Goal: Transaction & Acquisition: Purchase product/service

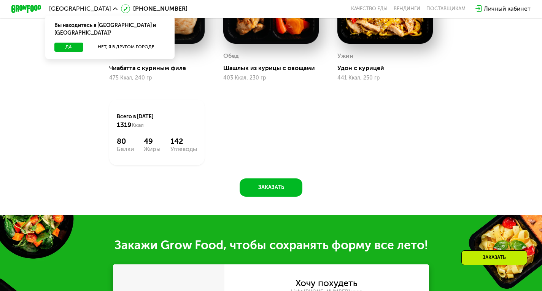
scroll to position [723, 0]
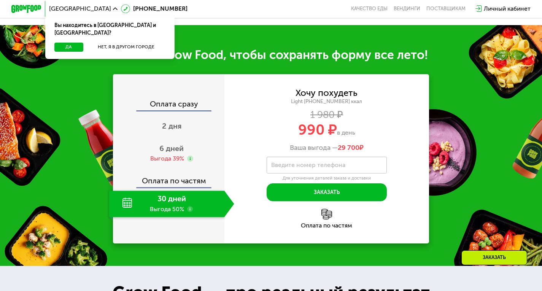
click at [181, 110] on div "Оплата сразу" at bounding box center [169, 105] width 111 height 10
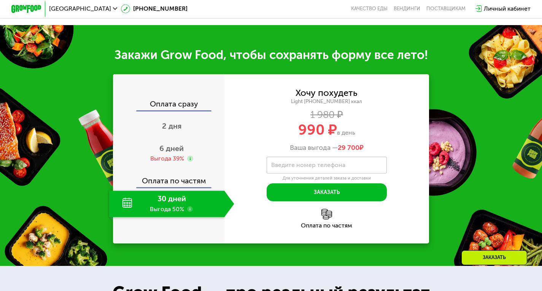
click at [176, 110] on div "Оплата сразу" at bounding box center [169, 105] width 111 height 10
click at [163, 130] on span "2 дня" at bounding box center [171, 125] width 19 height 9
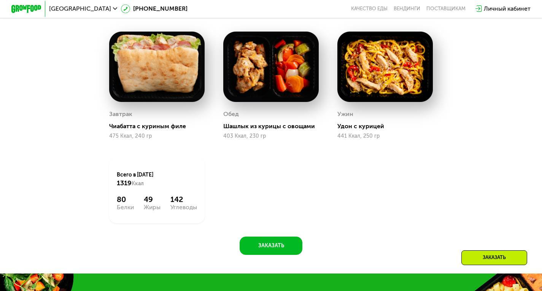
scroll to position [532, 0]
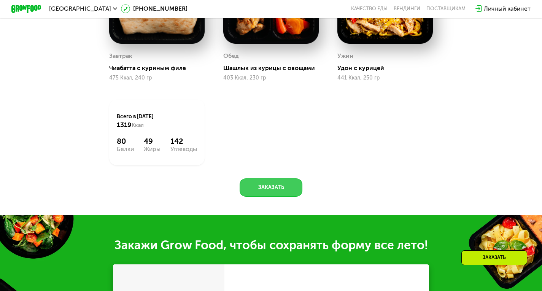
click at [265, 189] on button "Заказать" at bounding box center [271, 187] width 63 height 18
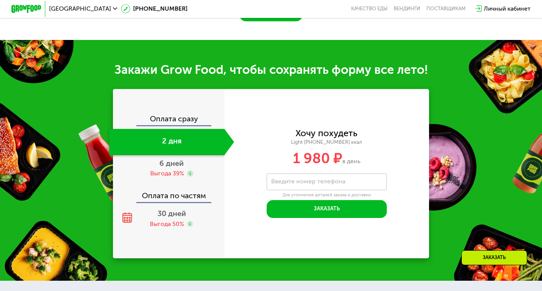
scroll to position [755, 0]
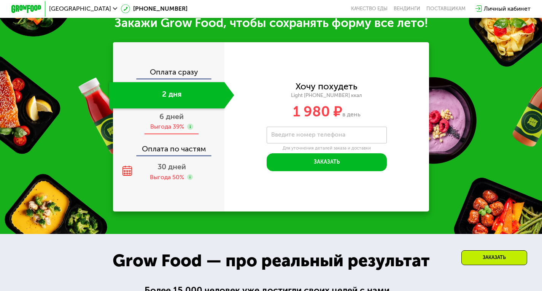
click at [171, 131] on div "Выгода 39%" at bounding box center [167, 126] width 34 height 8
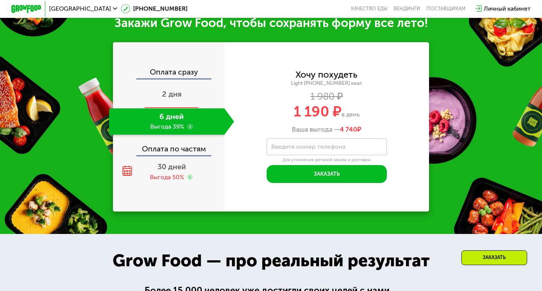
click at [171, 99] on span "2 дня" at bounding box center [171, 93] width 19 height 9
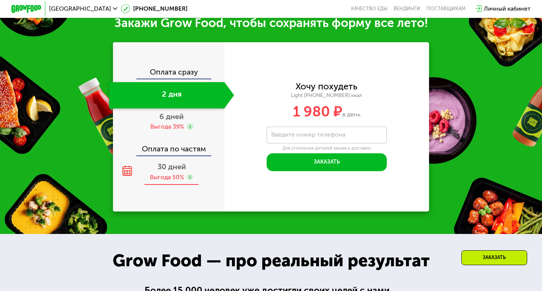
click at [166, 181] on div "Выгода 50%" at bounding box center [167, 177] width 34 height 8
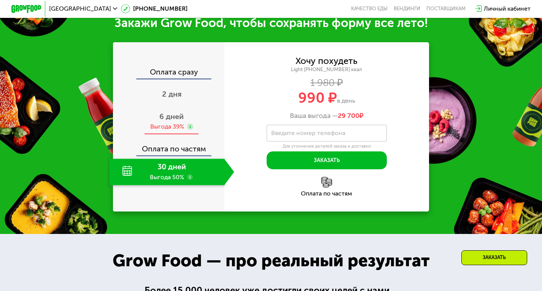
click at [170, 118] on div "6 дней Выгода 39%" at bounding box center [171, 121] width 125 height 26
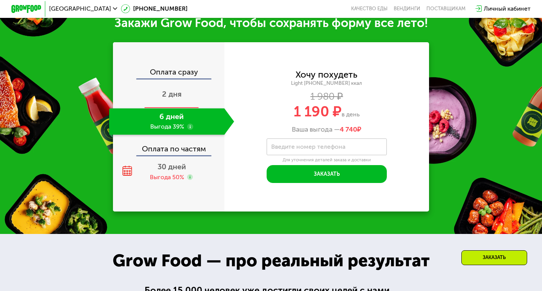
click at [169, 99] on span "2 дня" at bounding box center [171, 93] width 19 height 9
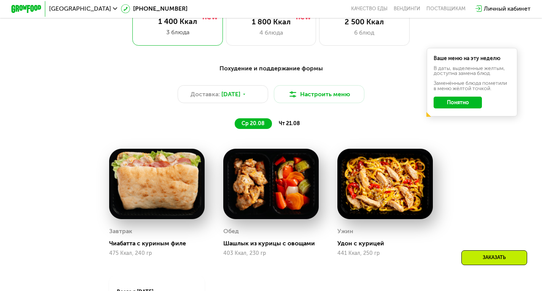
scroll to position [336, 0]
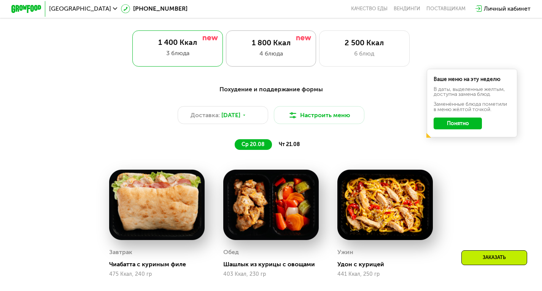
click at [292, 58] on div "4 блюда" at bounding box center [271, 53] width 75 height 9
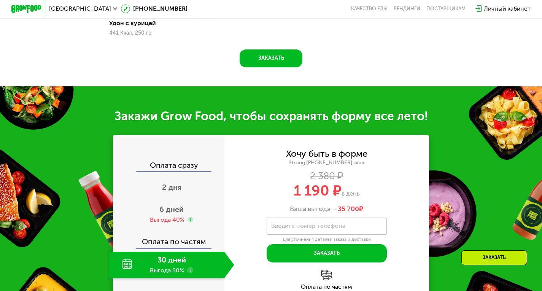
scroll to position [717, 0]
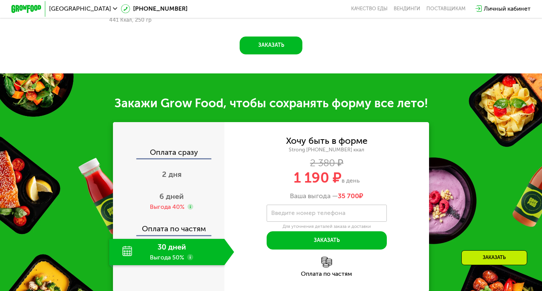
click at [177, 159] on div "Оплата сразу" at bounding box center [169, 154] width 111 height 10
click at [166, 179] on span "2 дня" at bounding box center [171, 174] width 19 height 9
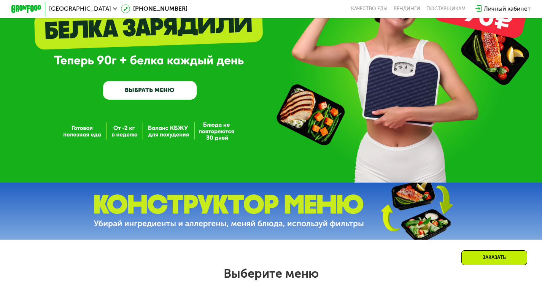
scroll to position [70, 0]
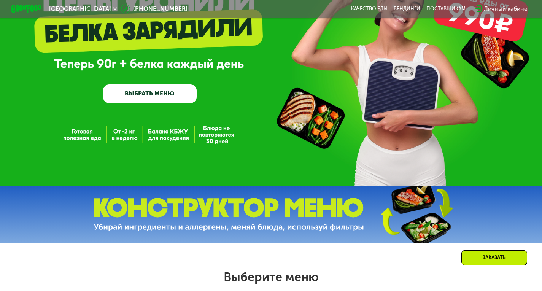
click at [168, 103] on link "ВЫБРАТЬ МЕНЮ" at bounding box center [150, 93] width 94 height 19
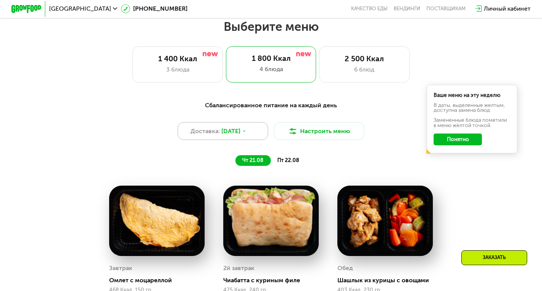
scroll to position [324, 0]
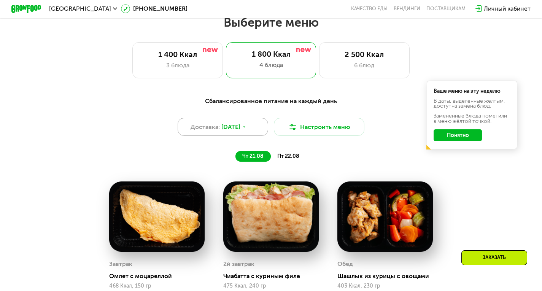
click at [250, 127] on div "Доставка: [DATE]" at bounding box center [223, 127] width 91 height 18
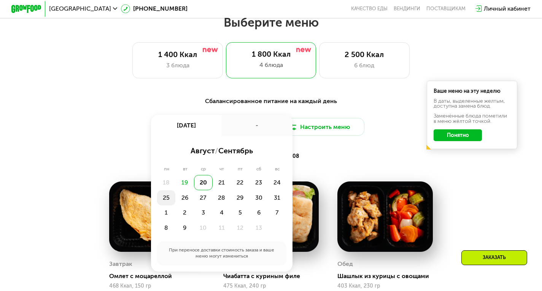
click at [175, 201] on div "25" at bounding box center [184, 197] width 19 height 15
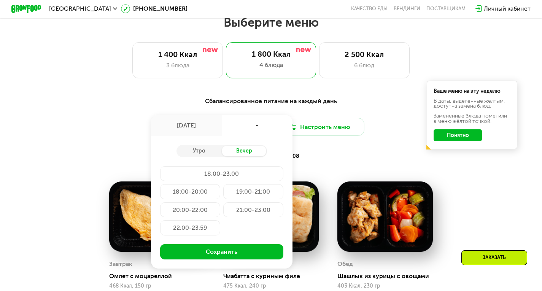
click at [206, 184] on div "18:00-23:00" at bounding box center [190, 191] width 60 height 15
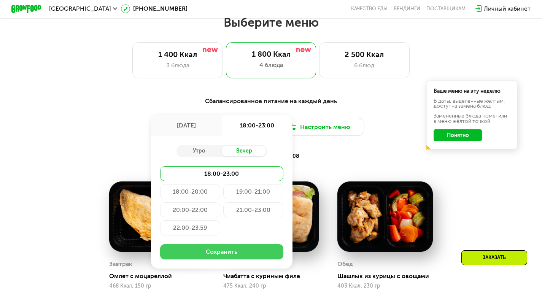
click at [210, 254] on button "Сохранить" at bounding box center [222, 251] width 124 height 15
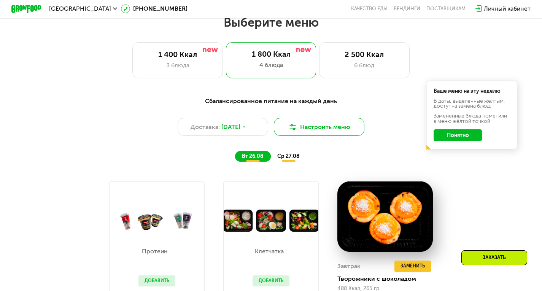
click at [325, 132] on button "Настроить меню" at bounding box center [319, 127] width 91 height 18
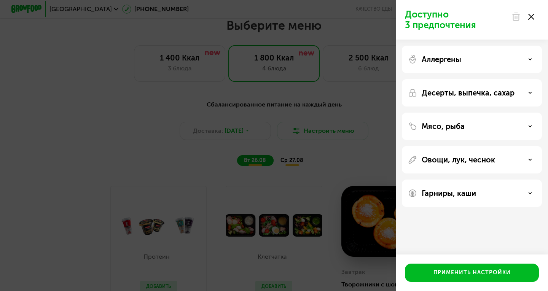
click at [532, 18] on icon at bounding box center [531, 17] width 6 height 6
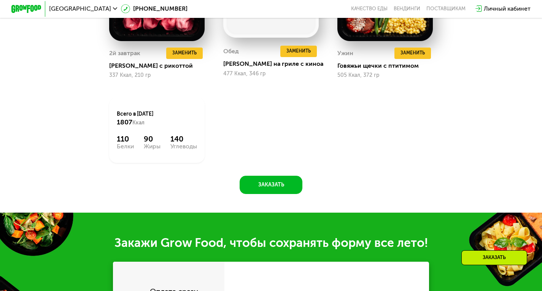
scroll to position [553, 0]
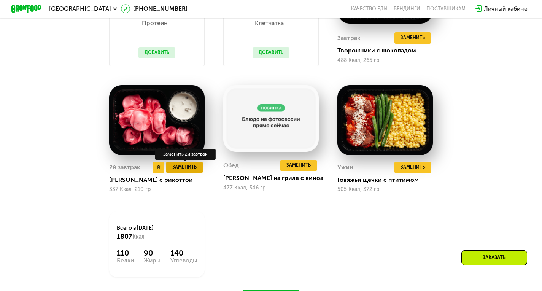
click at [175, 171] on span "Заменить" at bounding box center [184, 168] width 24 height 8
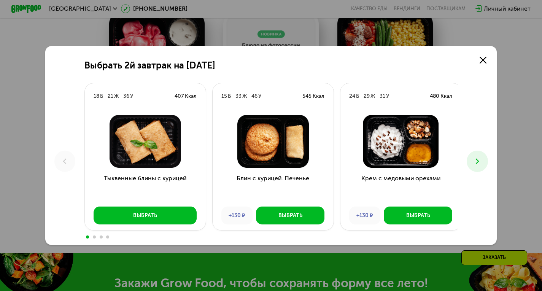
scroll to position [705, 0]
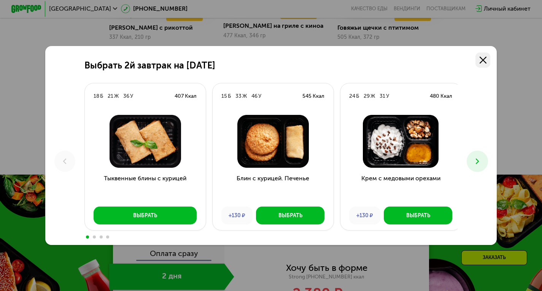
click at [490, 59] on link at bounding box center [482, 59] width 15 height 15
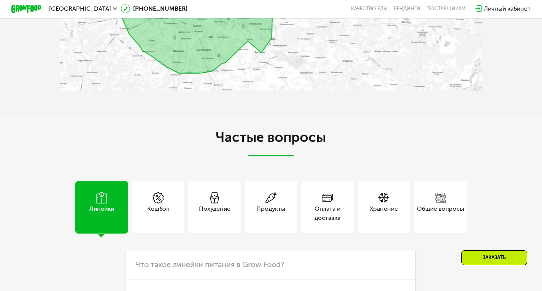
scroll to position [1922, 0]
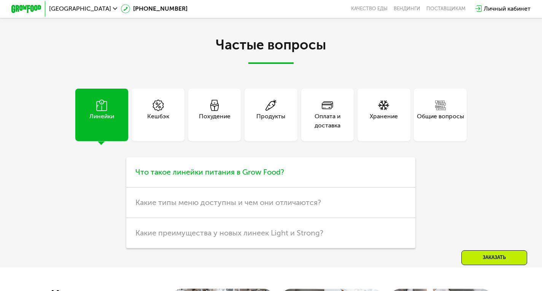
click at [305, 188] on h3 "Что такое линейки питания в Grow Food?" at bounding box center [270, 172] width 289 height 30
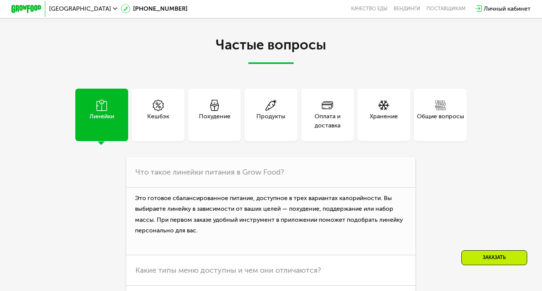
click at [329, 130] on div "Оплата и доставка" at bounding box center [327, 121] width 53 height 18
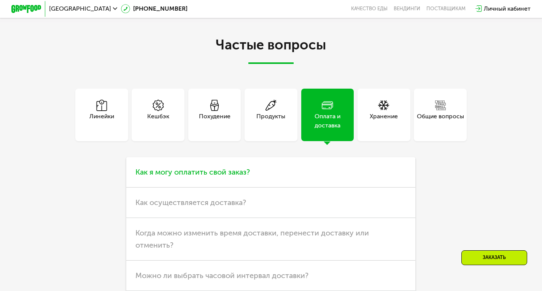
scroll to position [2112, 0]
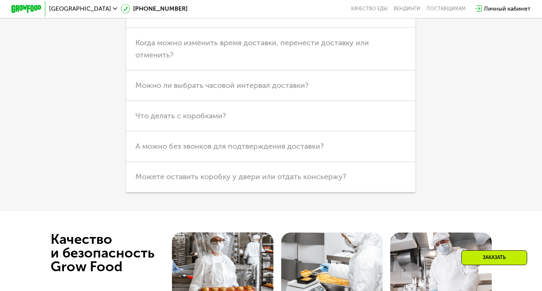
click at [176, 28] on h3 "Как осуществляется доставка?" at bounding box center [270, 12] width 289 height 30
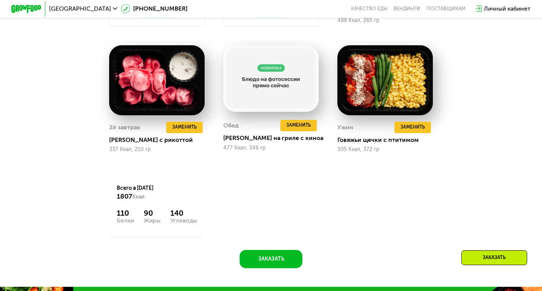
scroll to position [515, 0]
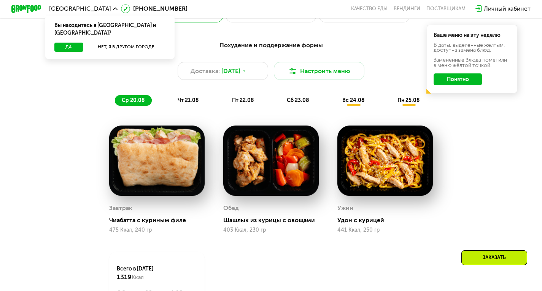
scroll to position [228, 0]
